Goal: Obtain resource: Download file/media

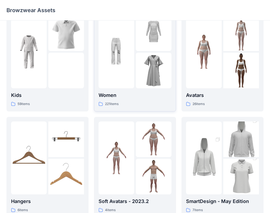
scroll to position [17, 0]
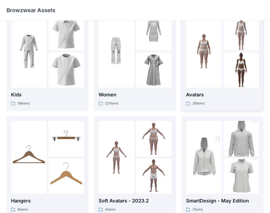
click at [207, 58] on img at bounding box center [204, 51] width 36 height 36
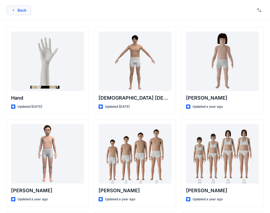
click at [21, 11] on button "Back" at bounding box center [18, 10] width 25 height 10
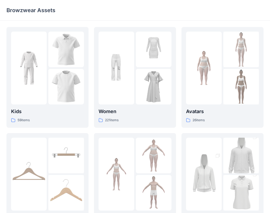
scroll to position [17, 0]
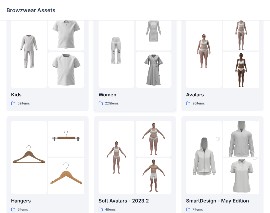
click at [131, 73] on div at bounding box center [117, 51] width 36 height 73
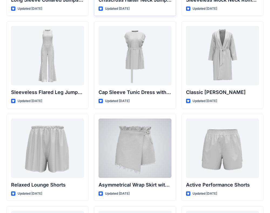
scroll to position [1210, 0]
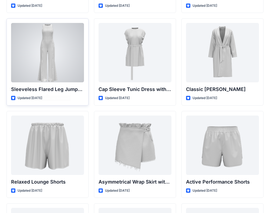
click at [67, 67] on div at bounding box center [47, 52] width 73 height 59
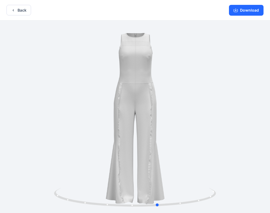
drag, startPoint x: 137, startPoint y: 207, endPoint x: 161, endPoint y: 218, distance: 26.1
click at [161, 213] on html "Back Download Version History" at bounding box center [135, 107] width 270 height 214
click at [18, 12] on button "Back" at bounding box center [18, 10] width 25 height 11
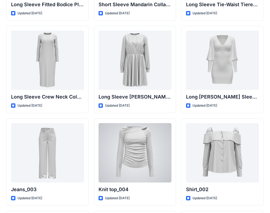
scroll to position [2220, 0]
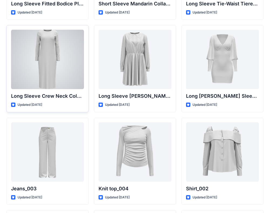
click at [57, 84] on div at bounding box center [47, 59] width 73 height 59
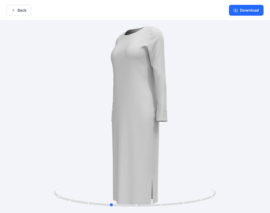
drag, startPoint x: 136, startPoint y: 207, endPoint x: 74, endPoint y: 216, distance: 62.5
click at [74, 213] on html "Back Download Version History" at bounding box center [135, 107] width 270 height 214
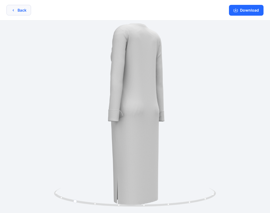
click at [14, 9] on icon "button" at bounding box center [13, 10] width 4 height 4
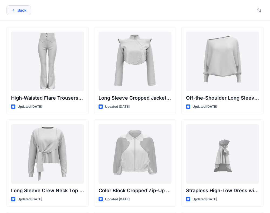
click at [12, 6] on button "Back" at bounding box center [18, 10] width 25 height 10
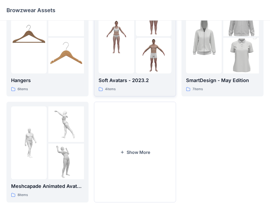
scroll to position [141, 0]
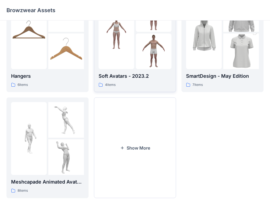
click at [109, 149] on button "Show More" at bounding box center [135, 147] width 82 height 101
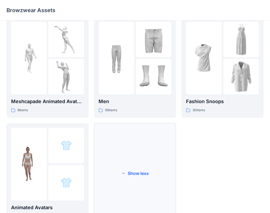
scroll to position [247, 0]
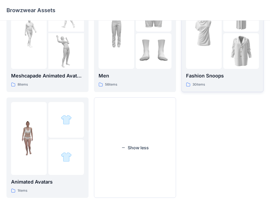
click at [227, 80] on div "Fashion Snoops 30 items" at bounding box center [222, 79] width 73 height 15
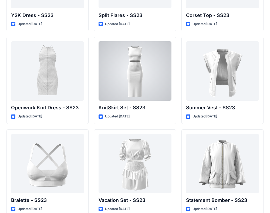
scroll to position [546, 0]
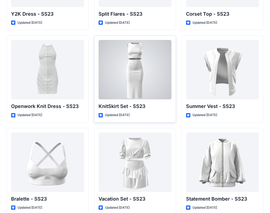
click at [148, 72] on div at bounding box center [135, 69] width 73 height 59
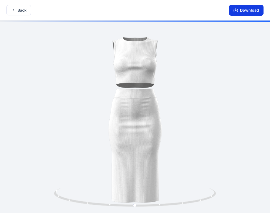
click at [242, 11] on button "Download" at bounding box center [246, 10] width 35 height 11
